Goal: Navigation & Orientation: Find specific page/section

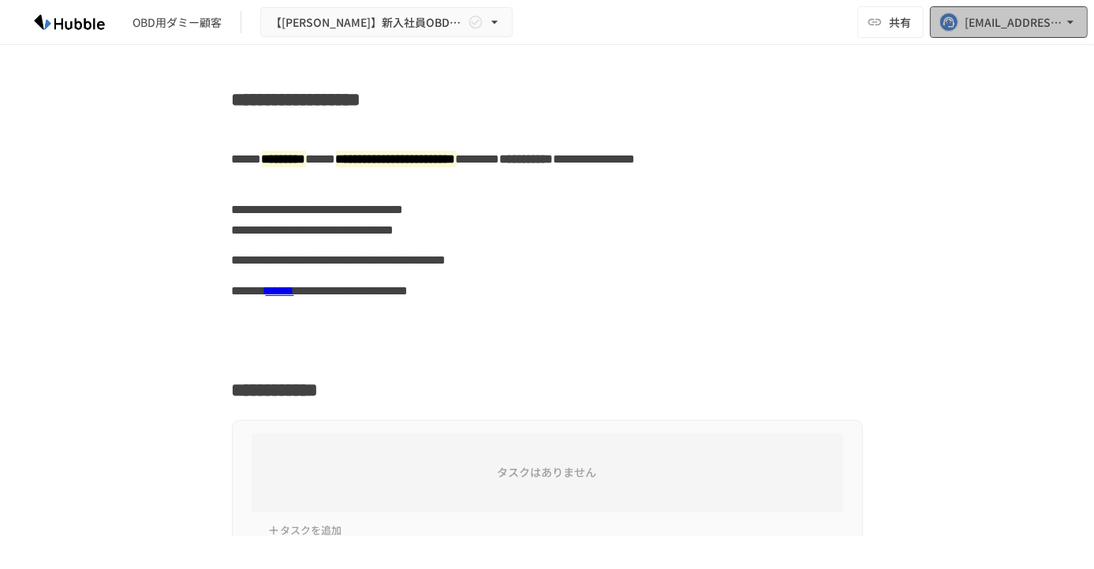
click at [1061, 28] on div "[EMAIL_ADDRESS][DOMAIN_NAME]" at bounding box center [1014, 23] width 98 height 20
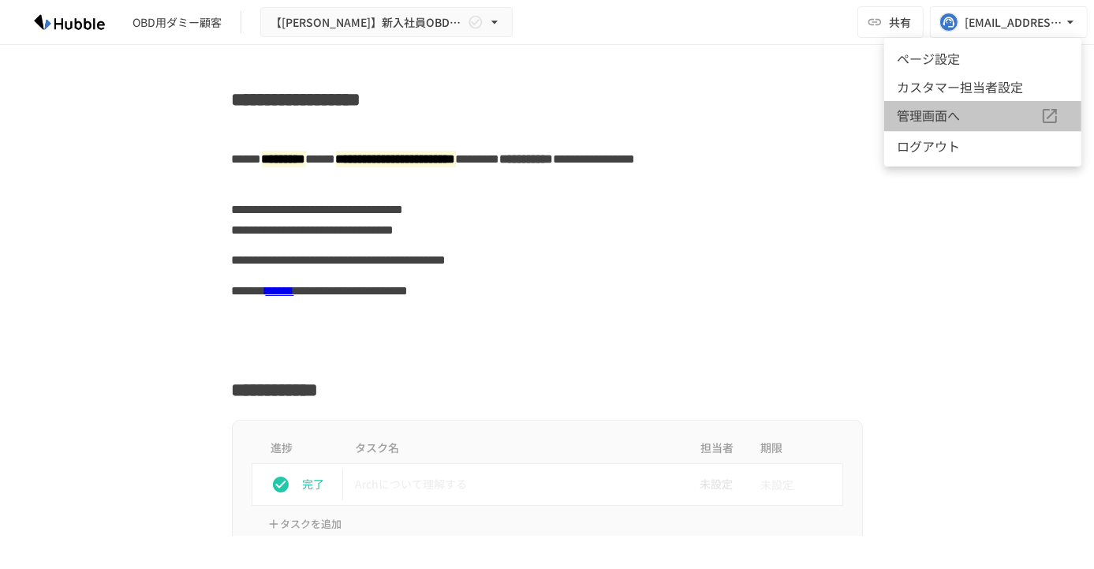
click at [954, 109] on span "管理画面へ" at bounding box center [969, 116] width 144 height 21
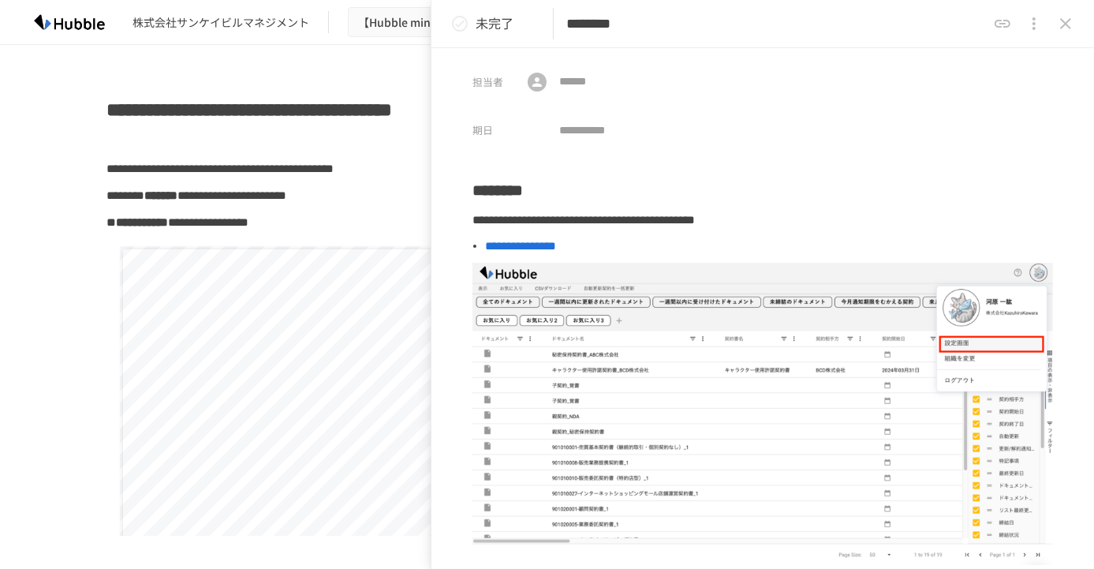
click at [1070, 24] on icon "close drawer" at bounding box center [1066, 23] width 19 height 19
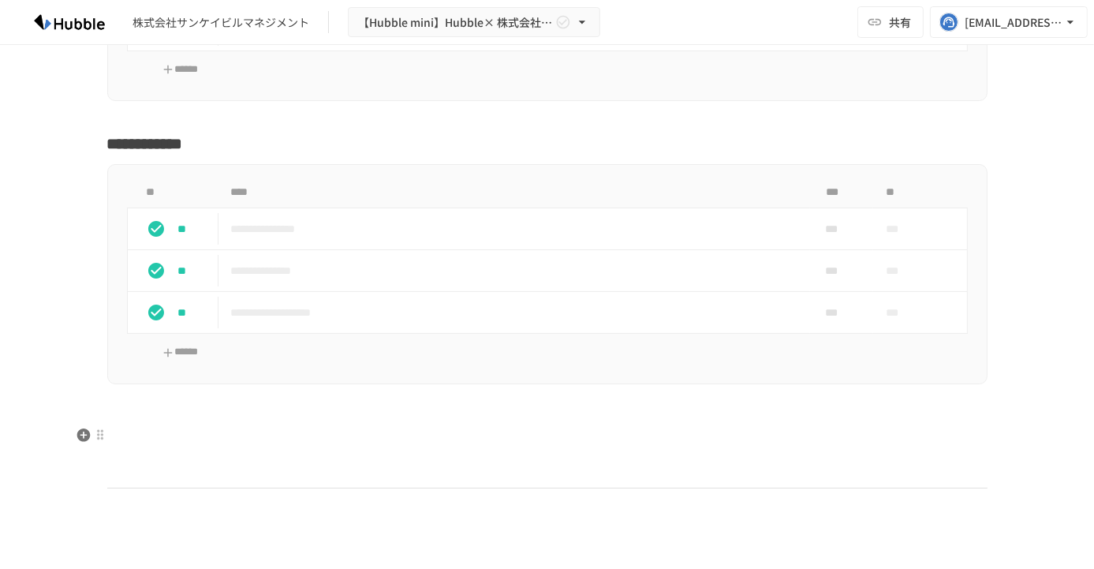
scroll to position [2780, 0]
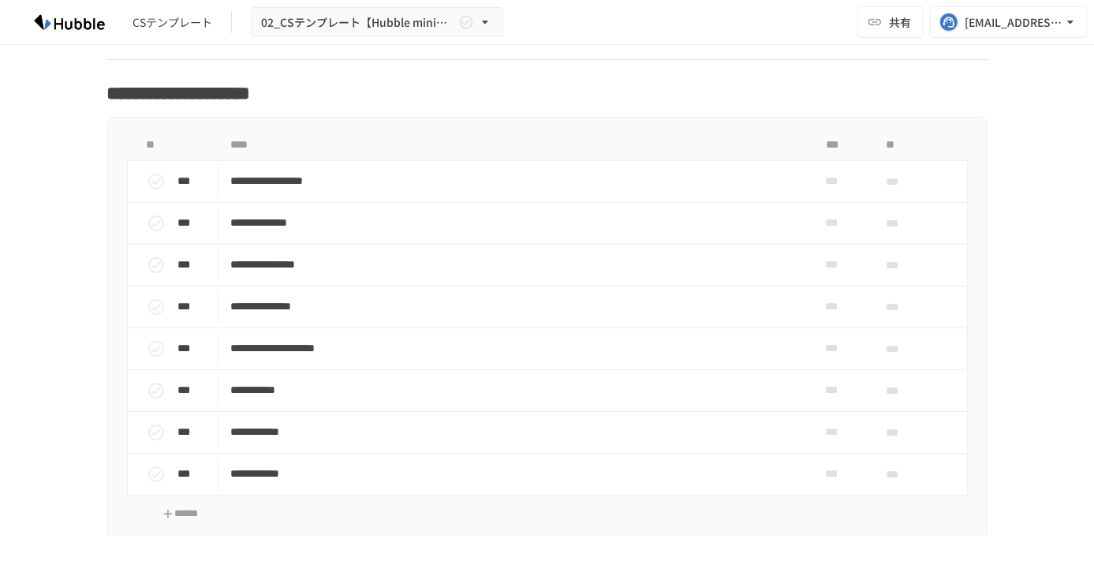
scroll to position [1164, 0]
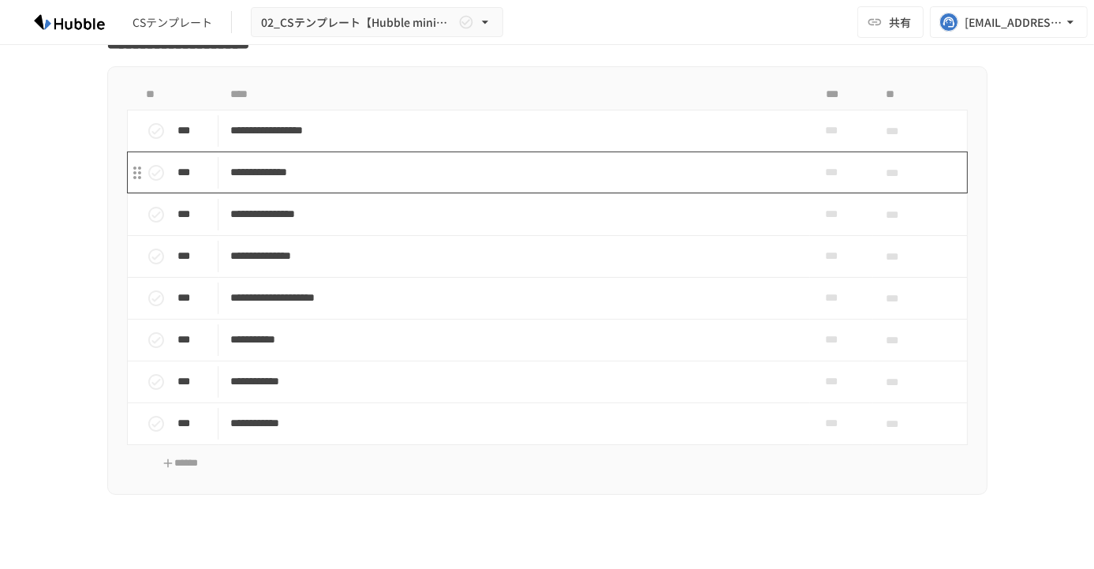
click at [244, 183] on td "**********" at bounding box center [515, 173] width 592 height 42
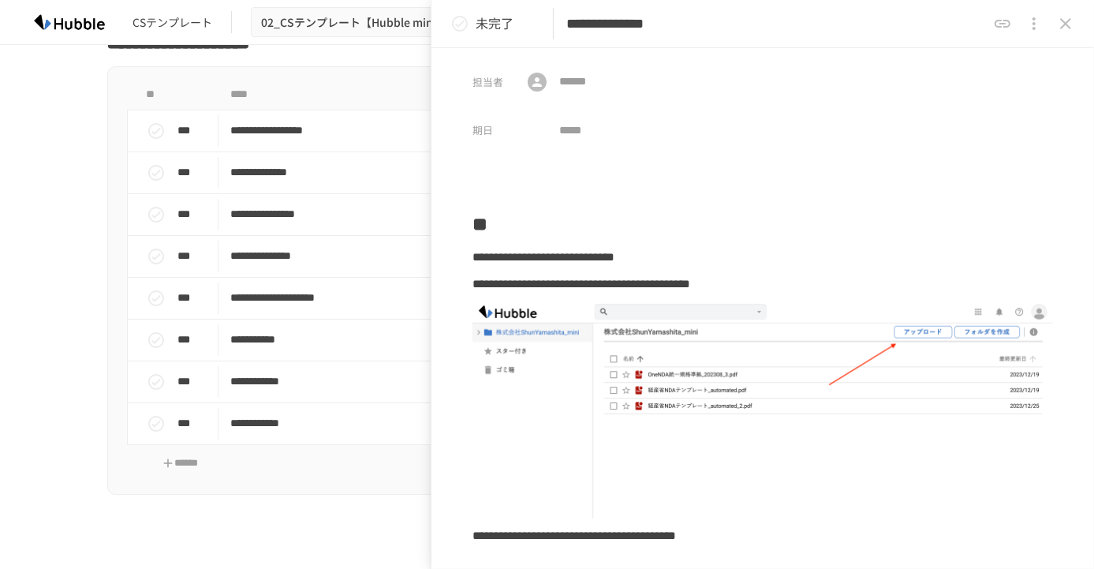
click at [1067, 27] on icon "close drawer" at bounding box center [1066, 23] width 19 height 19
